Goal: Task Accomplishment & Management: Manage account settings

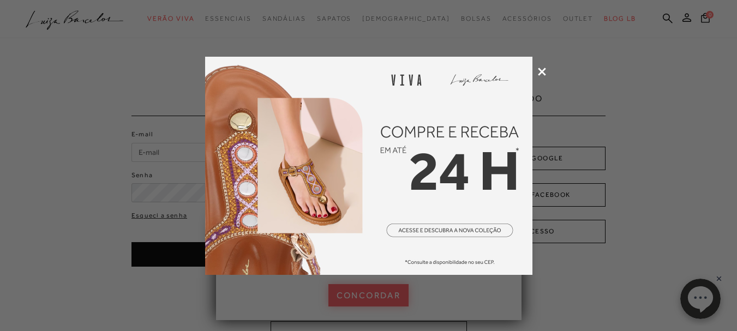
click at [542, 71] on icon at bounding box center [542, 72] width 8 height 8
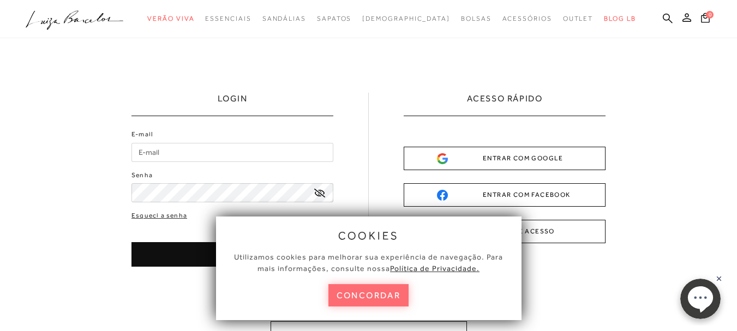
click at [369, 290] on button "concordar" at bounding box center [369, 295] width 81 height 22
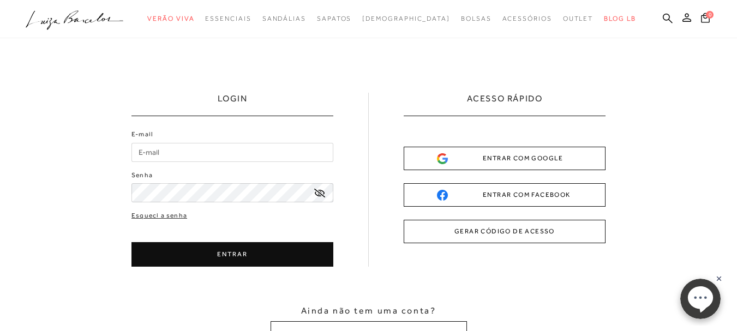
click at [174, 154] on input "E-mail" at bounding box center [233, 152] width 202 height 19
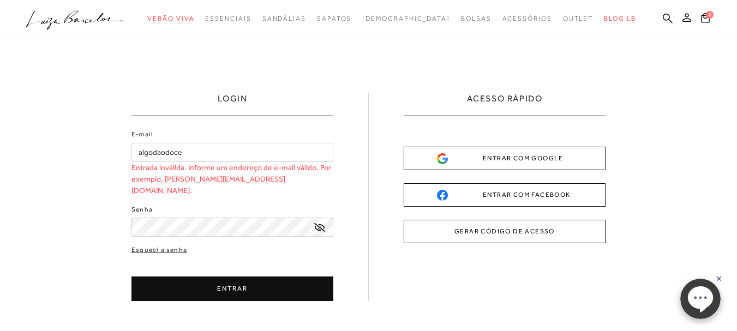
click at [322, 223] on icon at bounding box center [319, 227] width 11 height 9
click at [322, 224] on icon at bounding box center [319, 227] width 11 height 7
click at [276, 277] on button "ENTRAR" at bounding box center [233, 289] width 202 height 25
drag, startPoint x: 190, startPoint y: 154, endPoint x: 109, endPoint y: 183, distance: 86.3
click at [102, 184] on div "LOGIN E-mail algodaodoce Entrada inválida. Informe um endereço de e-mail válido…" at bounding box center [368, 237] width 737 height 398
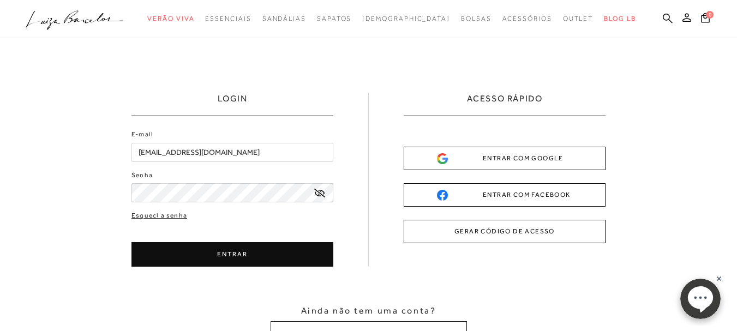
type input "[EMAIL_ADDRESS][DOMAIN_NAME]"
click at [318, 193] on icon at bounding box center [319, 193] width 11 height 9
click at [257, 258] on button "ENTRAR" at bounding box center [233, 254] width 202 height 25
